Goal: Task Accomplishment & Management: Use online tool/utility

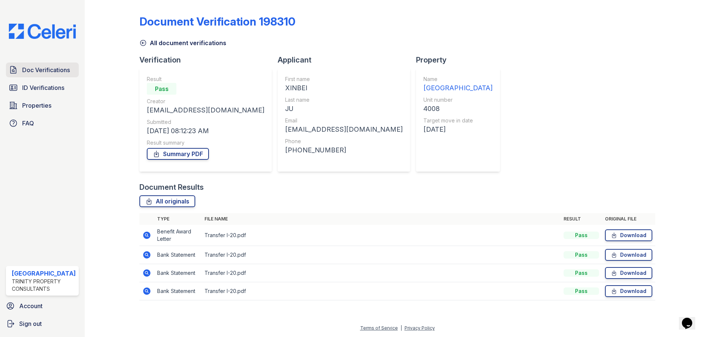
click at [50, 73] on span "Doc Verifications" at bounding box center [46, 69] width 48 height 9
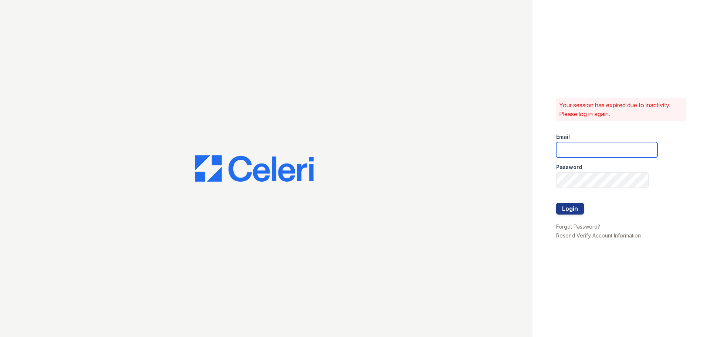
type input "[EMAIL_ADDRESS][DOMAIN_NAME]"
click at [569, 205] on button "Login" at bounding box center [570, 209] width 28 height 12
